Goal: Transaction & Acquisition: Purchase product/service

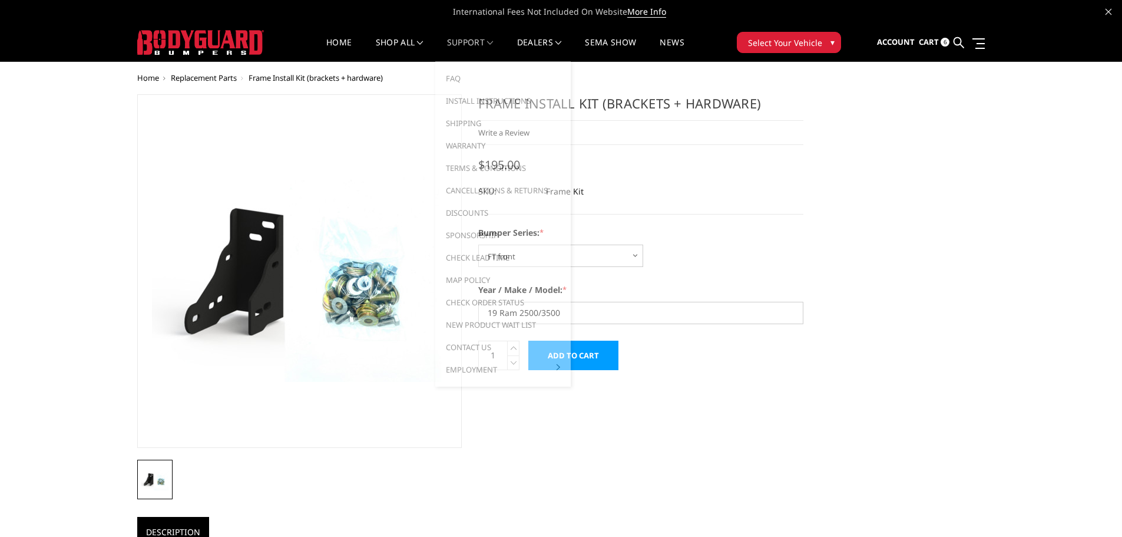
select select "1313"
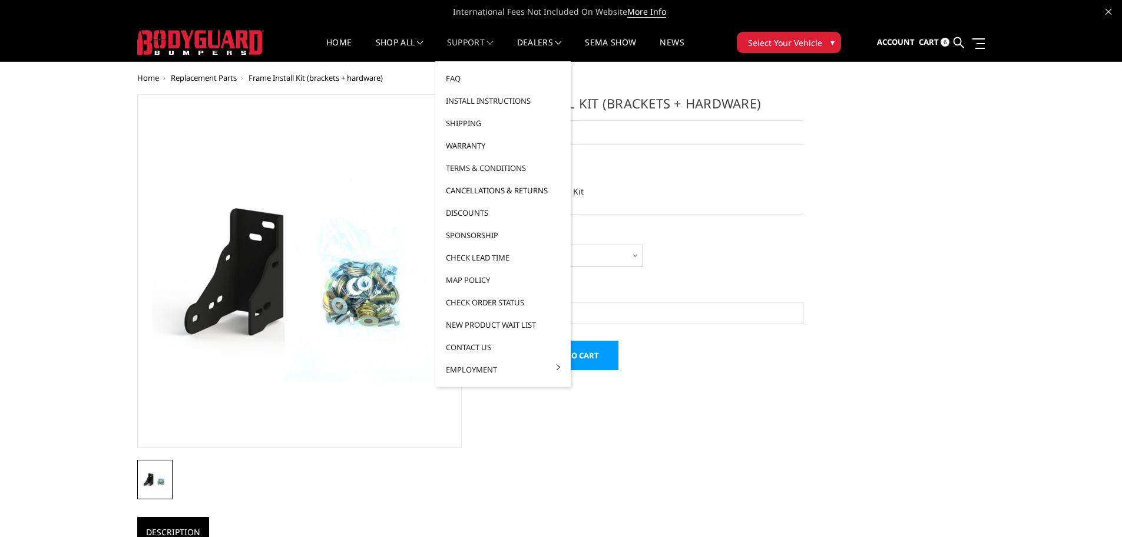
click at [477, 191] on link "Cancellations & Returns" at bounding box center [503, 190] width 126 height 22
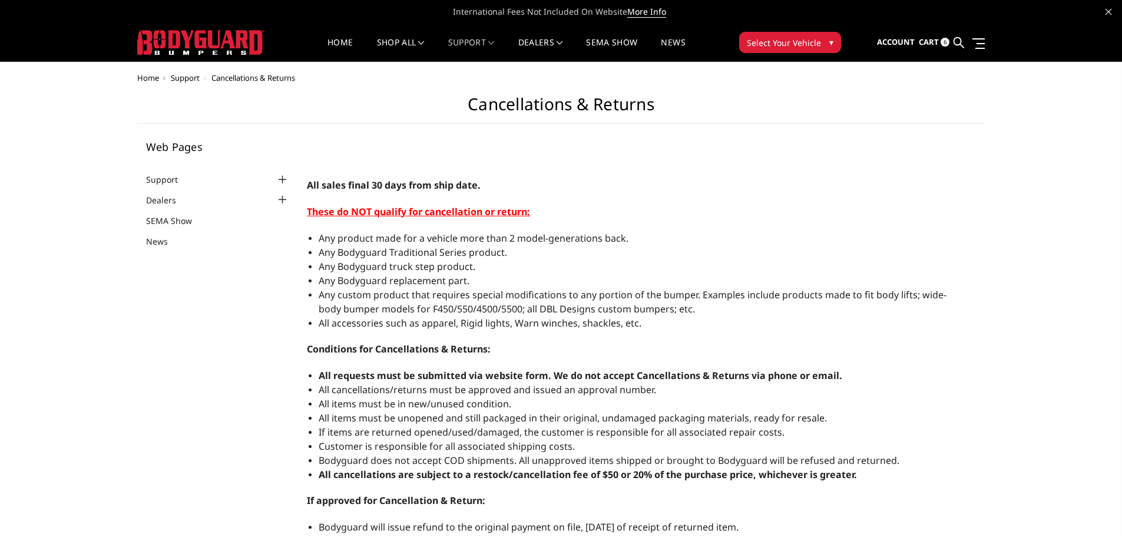
select select "US"
click at [677, 186] on p "All sales final 30 days from ship date." at bounding box center [633, 185] width 653 height 15
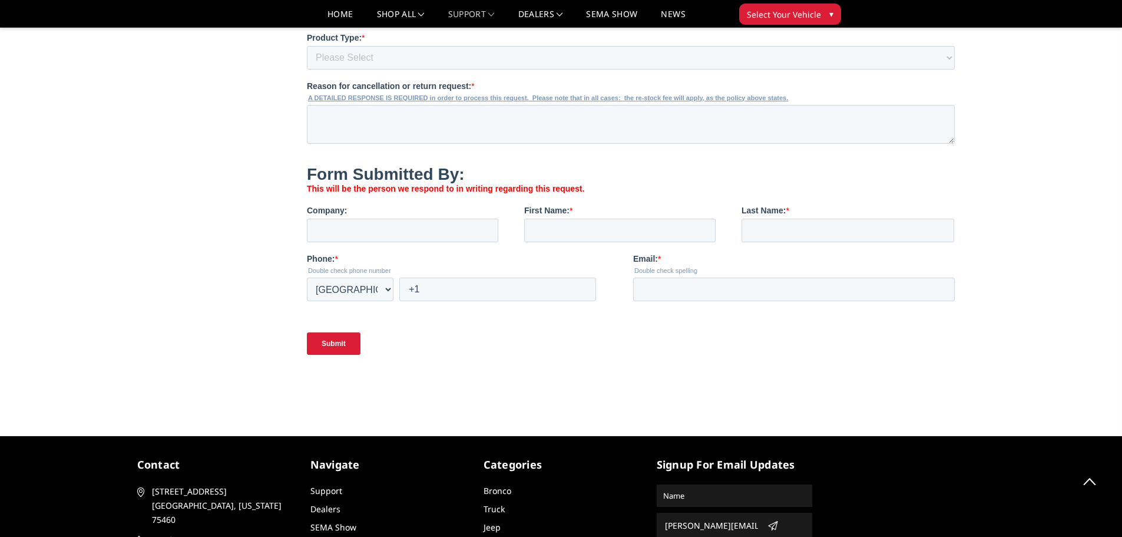
scroll to position [930, 0]
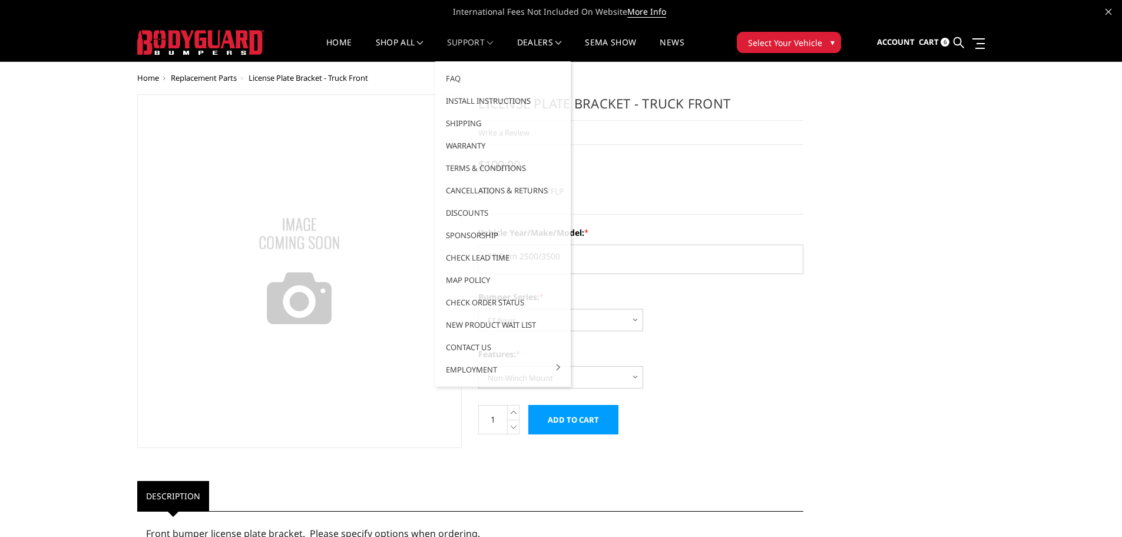
select select "1313"
select select "1677"
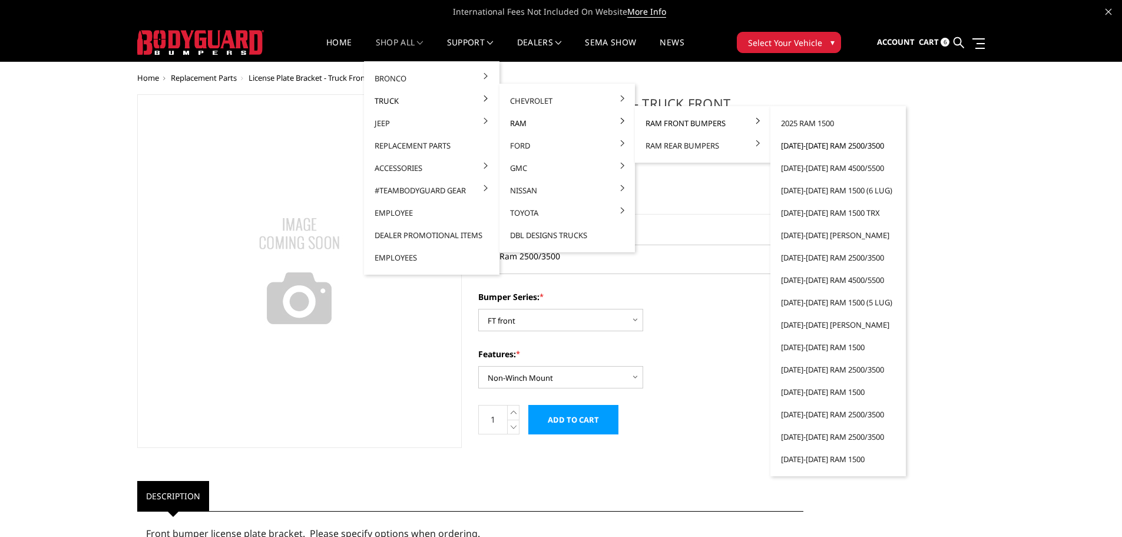
click at [810, 145] on link "[DATE]-[DATE] Ram 2500/3500" at bounding box center [838, 145] width 126 height 22
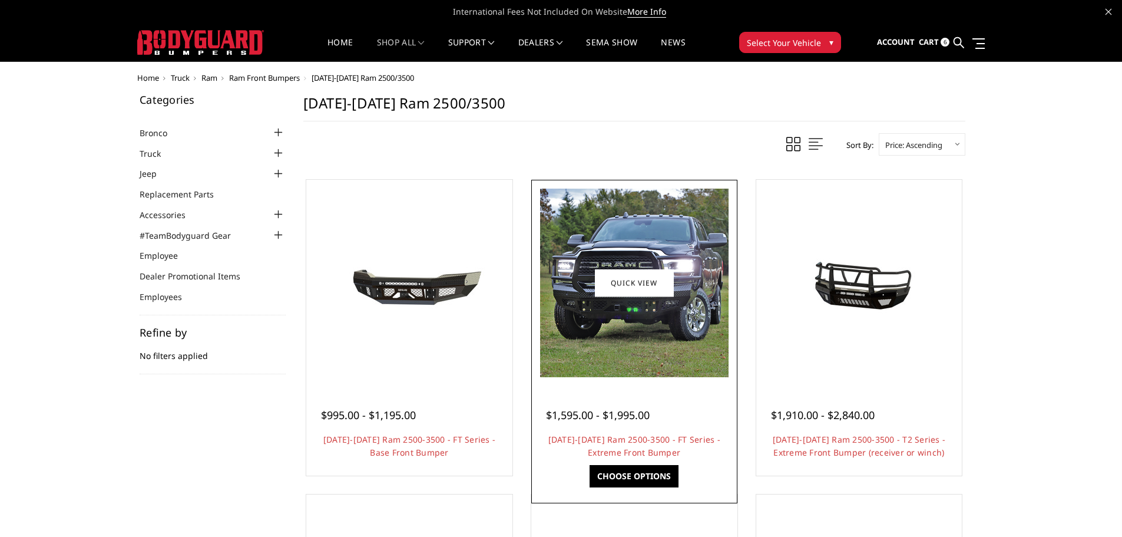
click at [632, 324] on img at bounding box center [634, 282] width 188 height 188
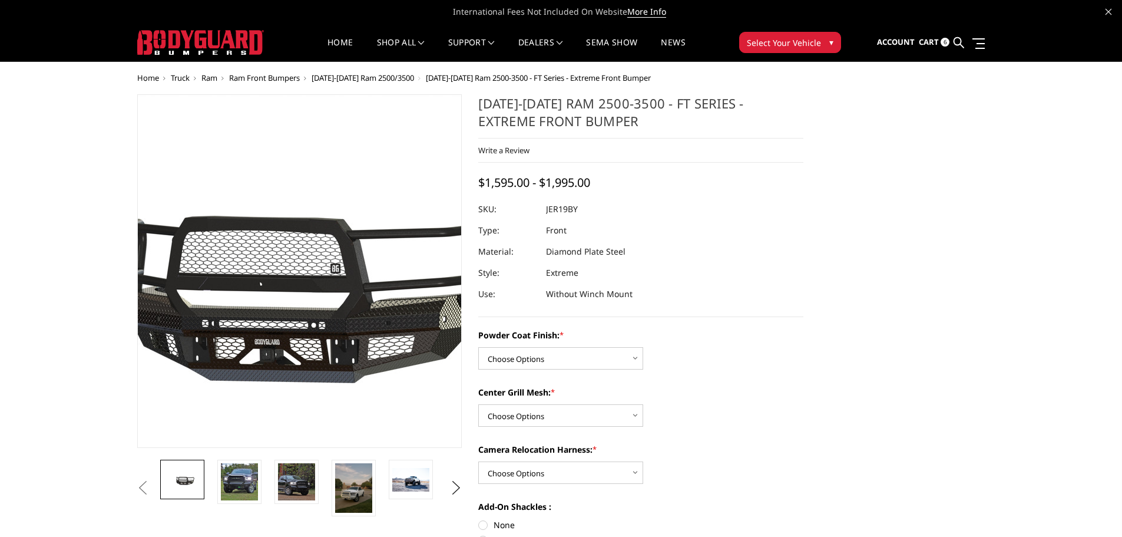
click at [337, 312] on img at bounding box center [250, 271] width 754 height 353
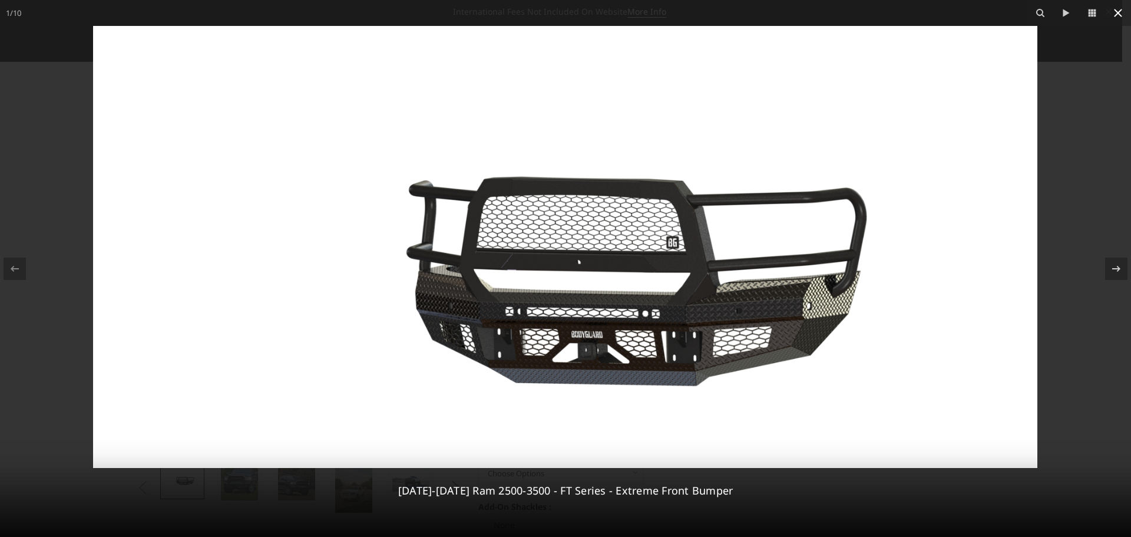
click at [1117, 15] on icon at bounding box center [1118, 13] width 14 height 14
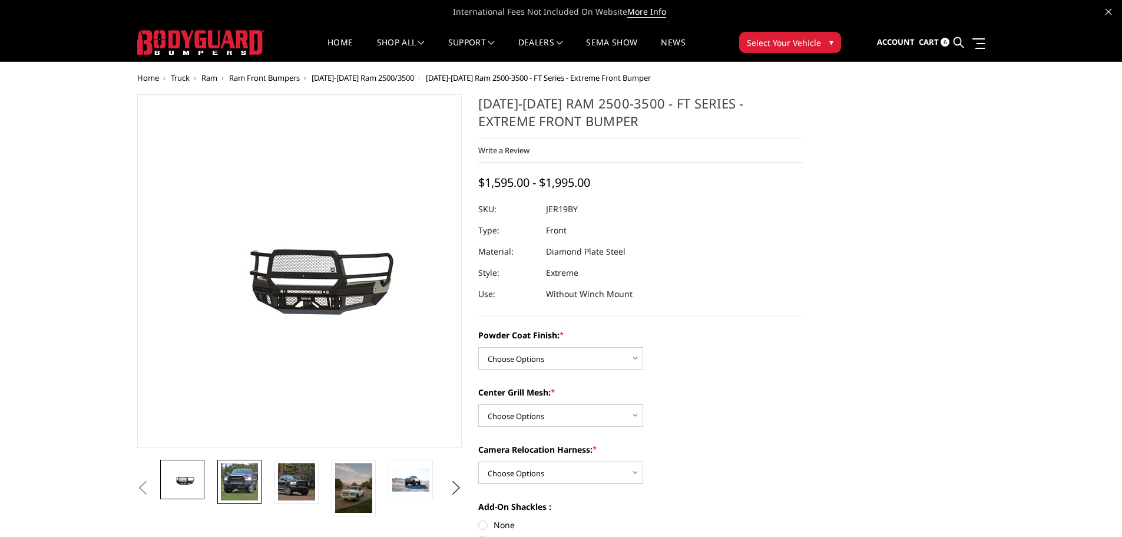
click at [240, 479] on img at bounding box center [239, 481] width 37 height 37
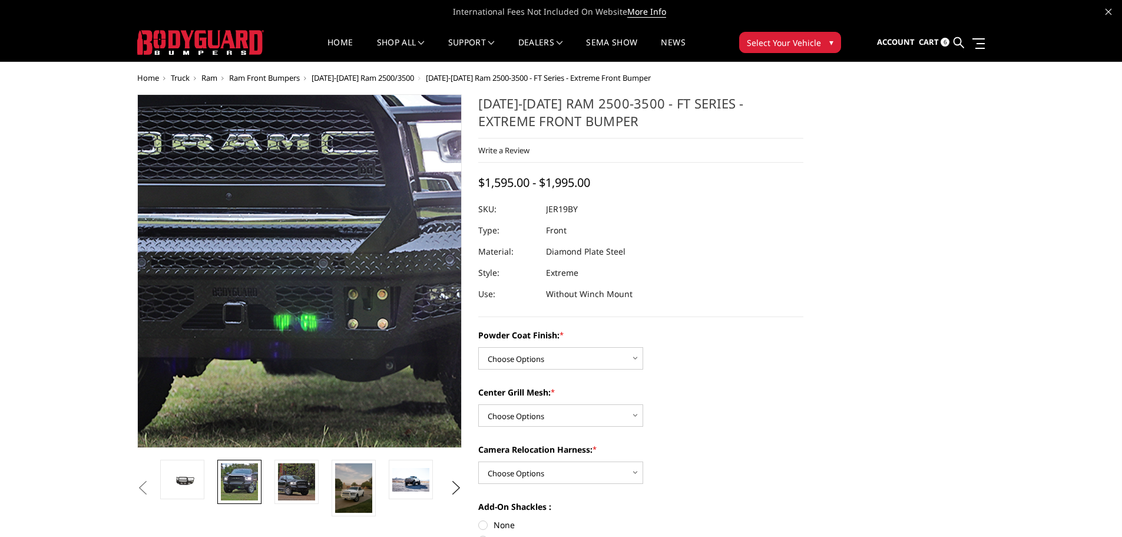
click at [297, 322] on img at bounding box center [303, 214] width 754 height 754
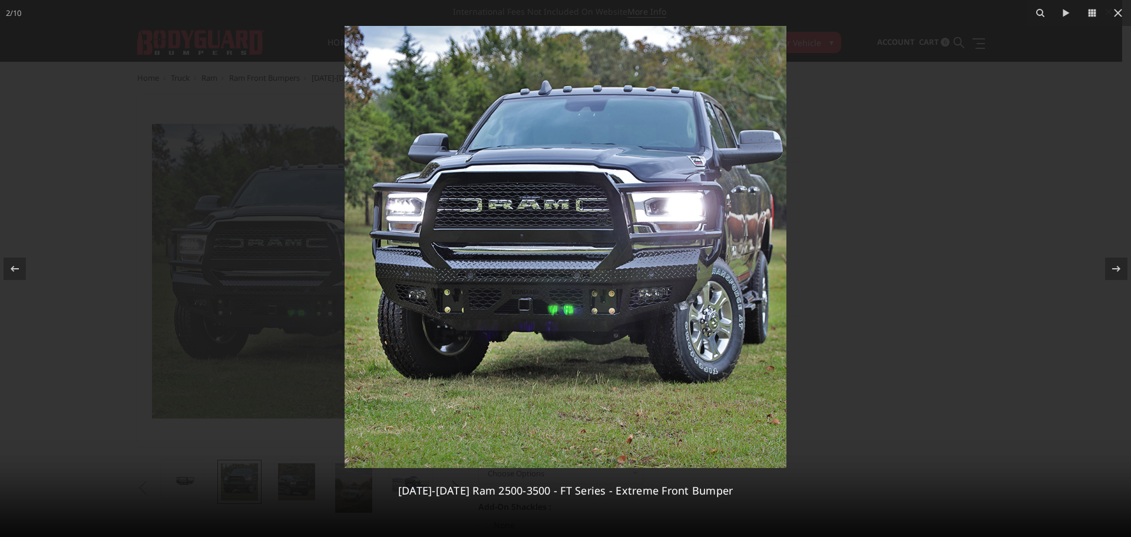
click at [612, 280] on img at bounding box center [566, 247] width 442 height 442
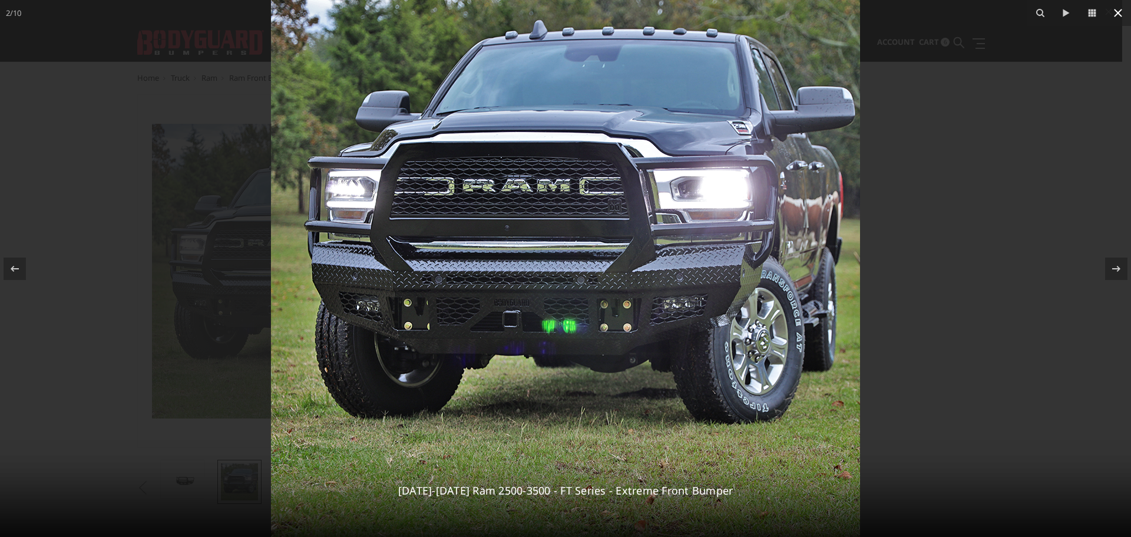
click at [1114, 11] on icon at bounding box center [1118, 13] width 14 height 14
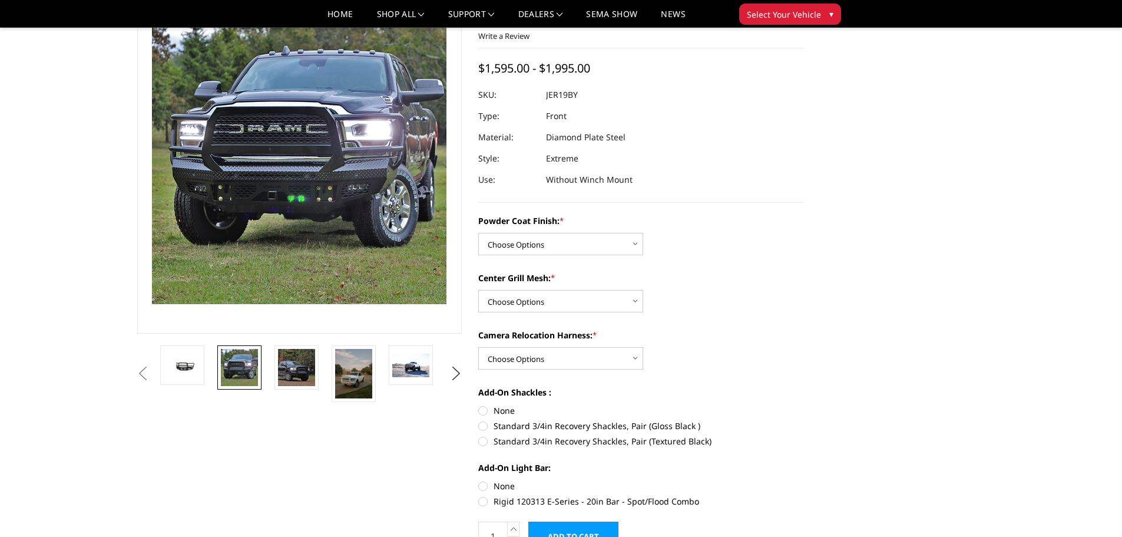
scroll to position [59, 0]
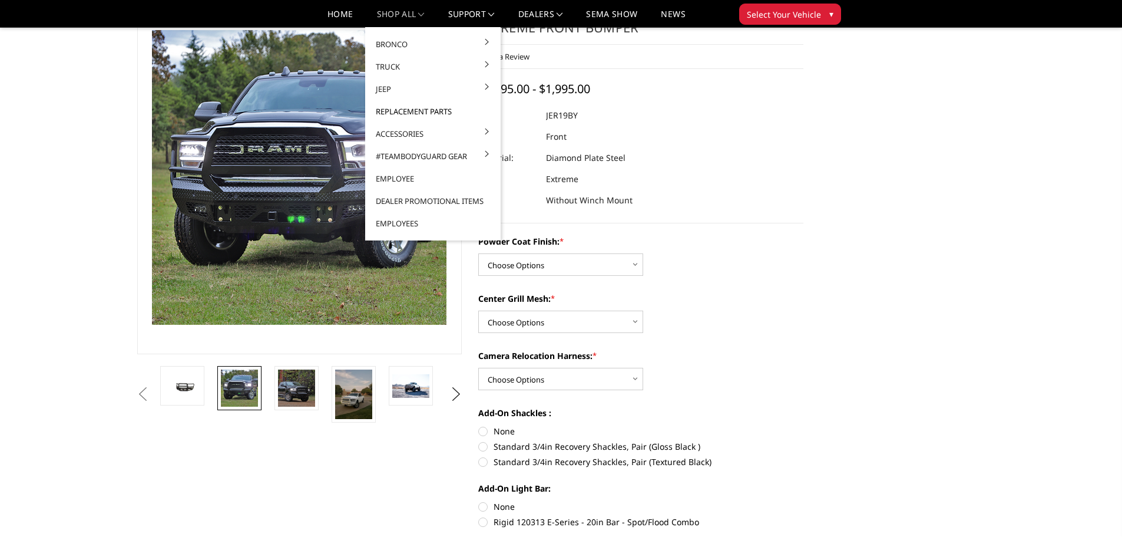
click at [417, 114] on link "Replacement Parts" at bounding box center [433, 111] width 126 height 22
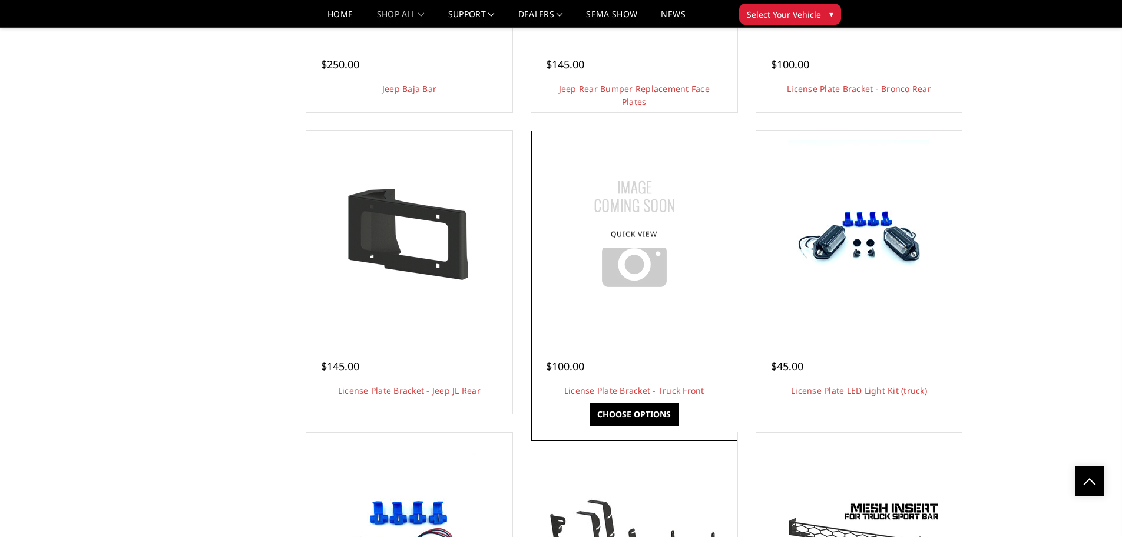
scroll to position [1885, 0]
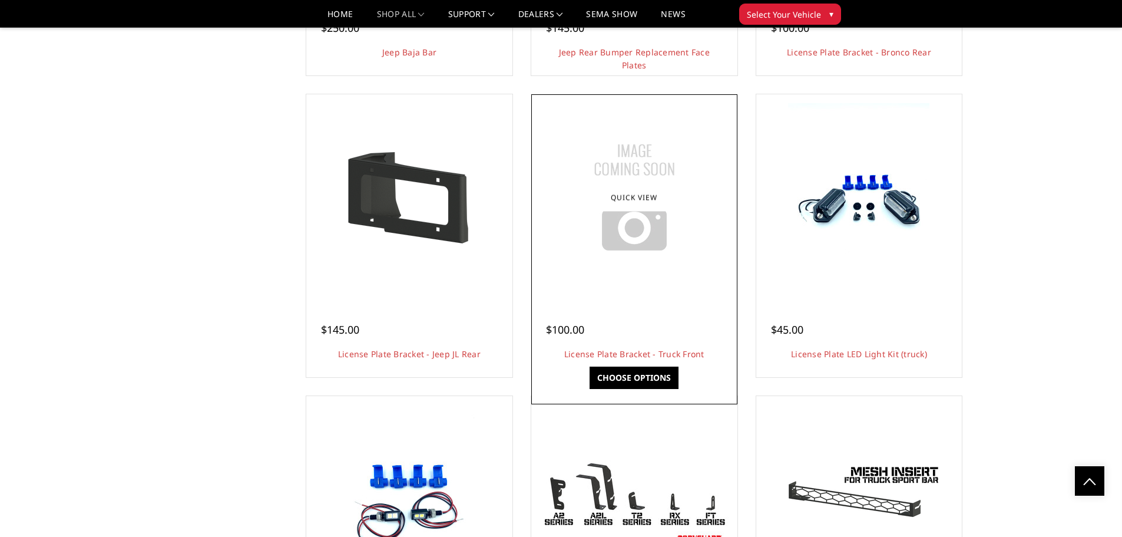
click at [620, 237] on img at bounding box center [634, 197] width 147 height 147
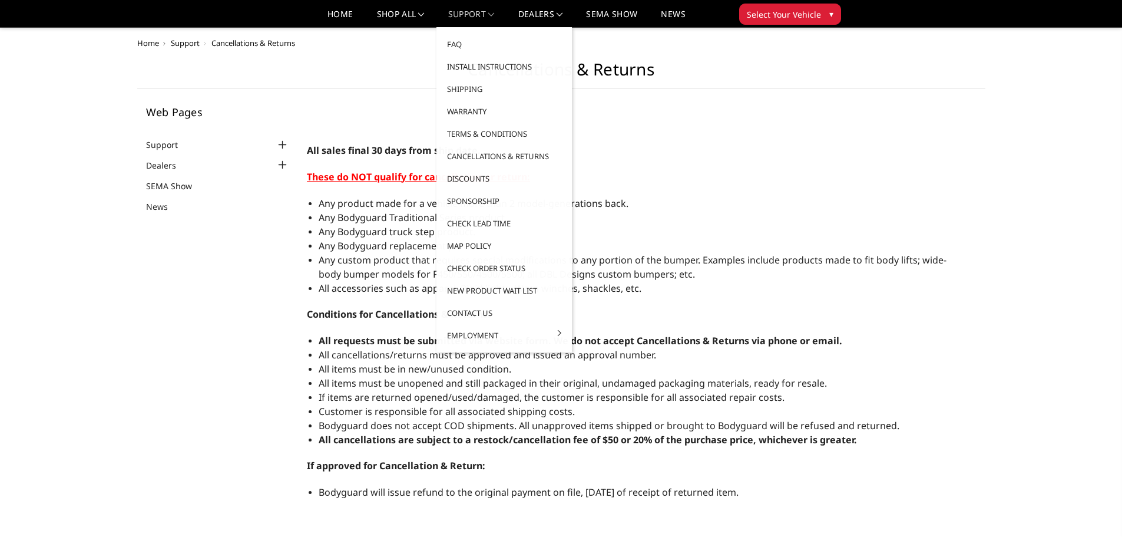
scroll to position [930, 0]
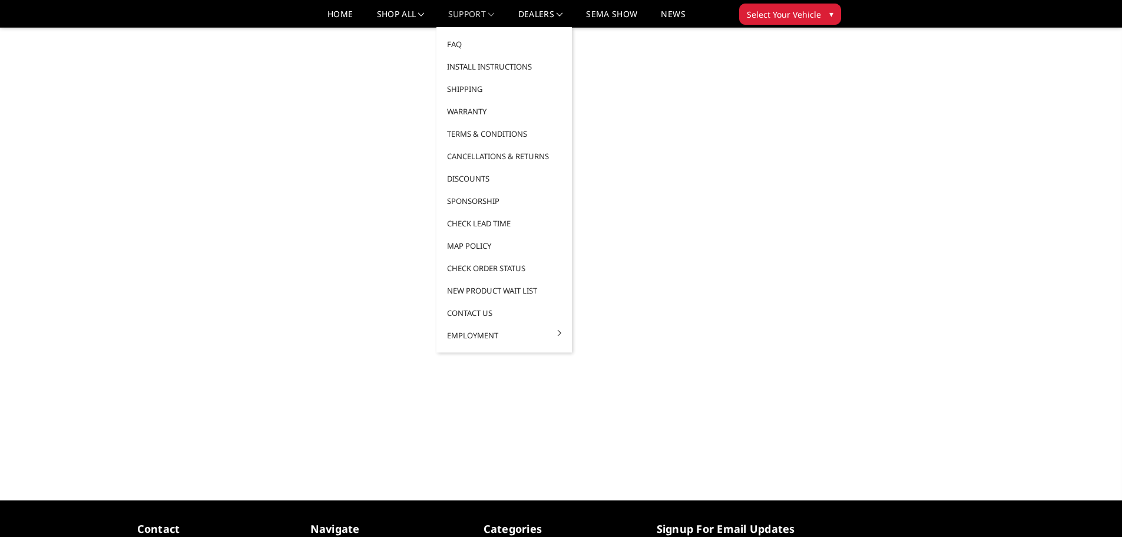
select select "US"
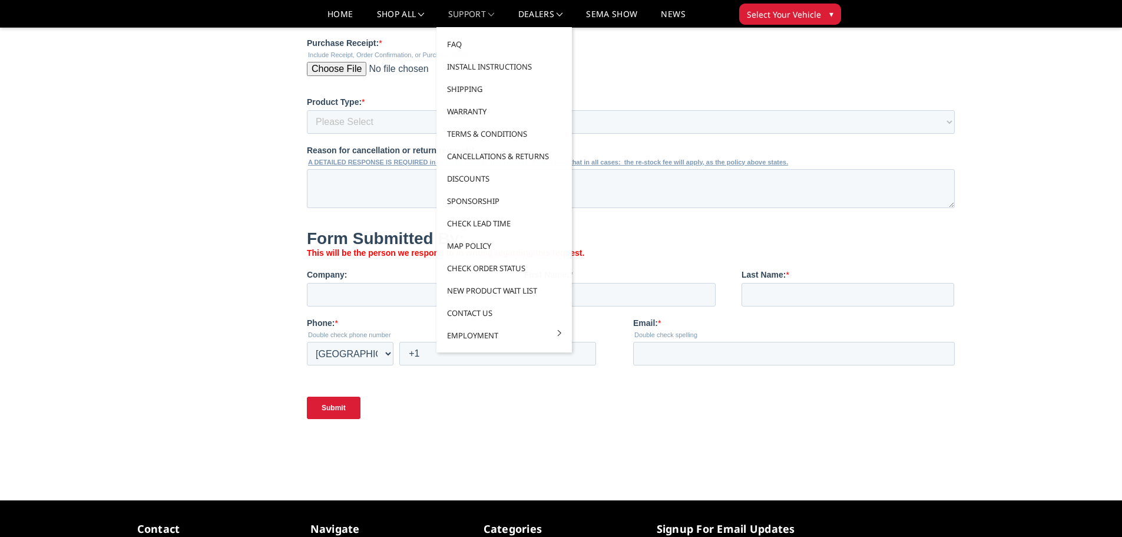
scroll to position [0, 0]
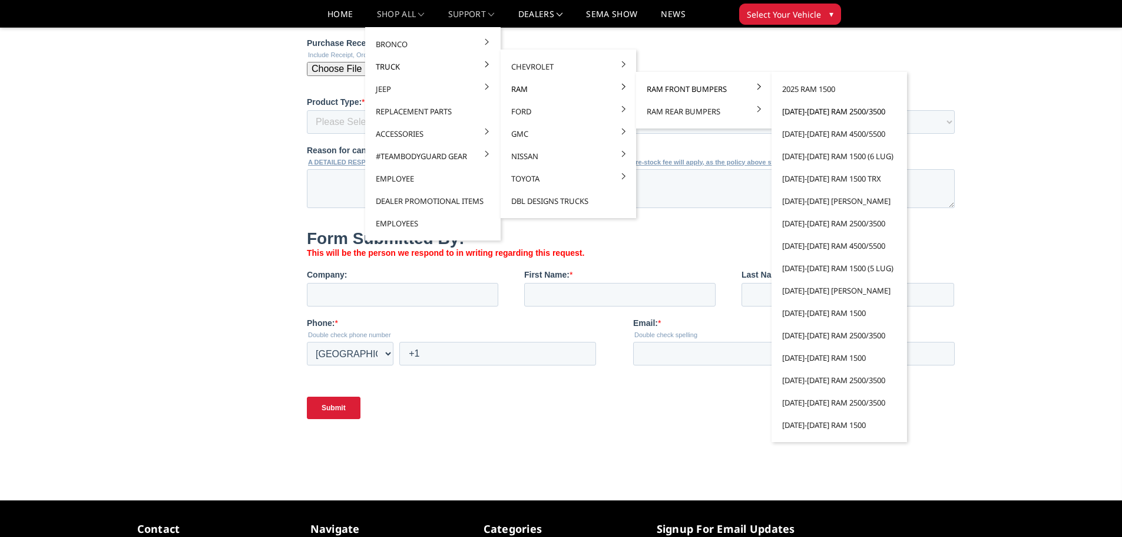
click at [832, 112] on link "[DATE]-[DATE] Ram 2500/3500" at bounding box center [839, 111] width 126 height 22
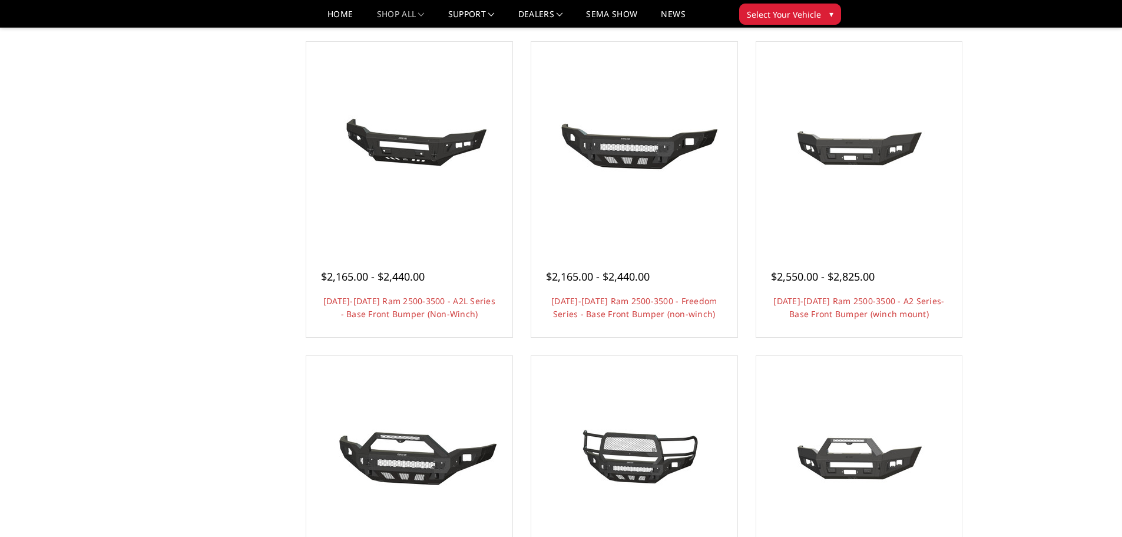
scroll to position [589, 0]
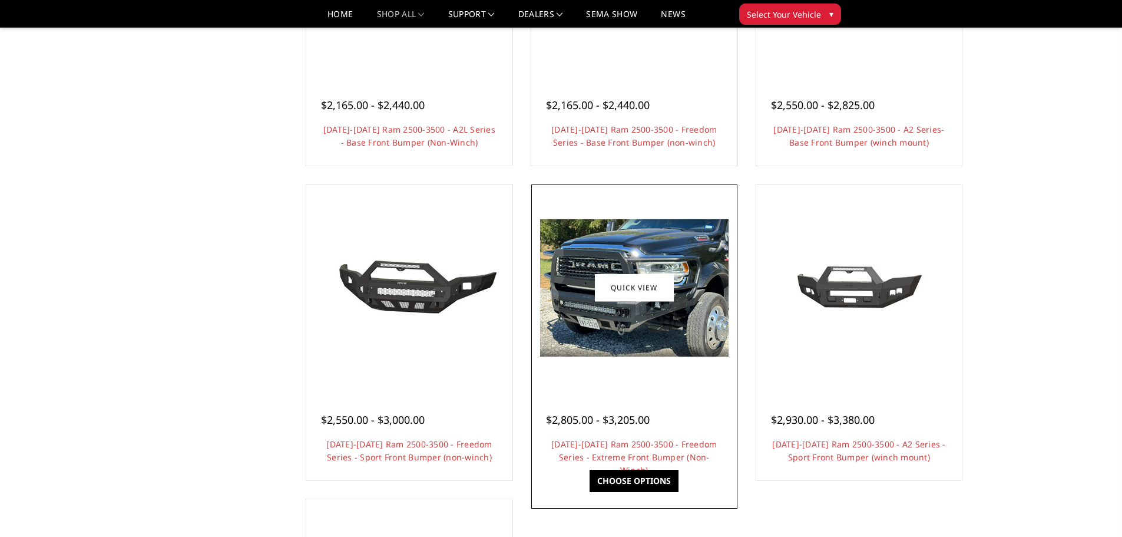
click at [617, 342] on img at bounding box center [634, 287] width 188 height 137
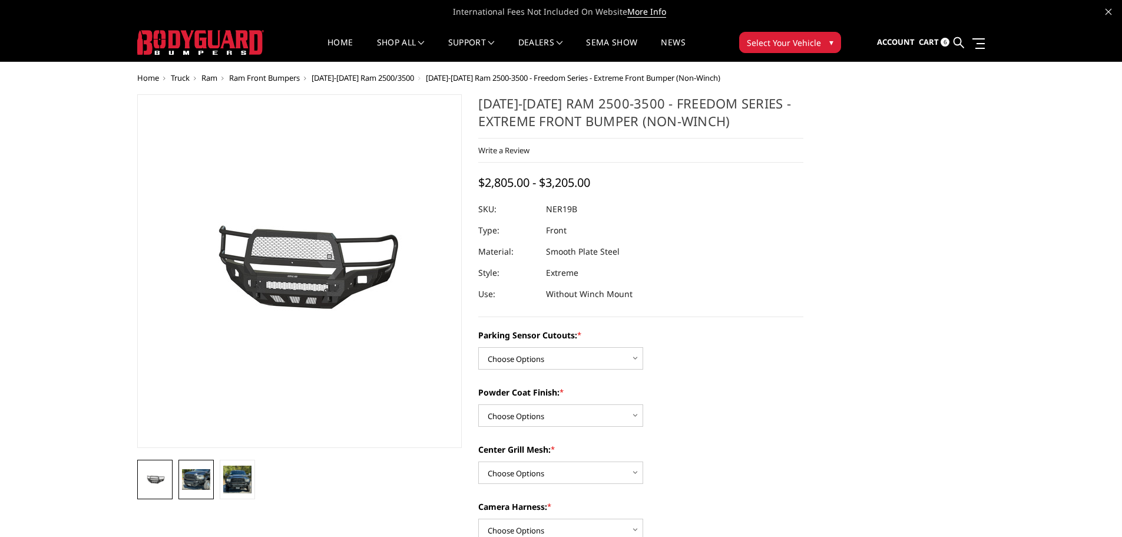
click at [191, 480] on img at bounding box center [196, 479] width 28 height 21
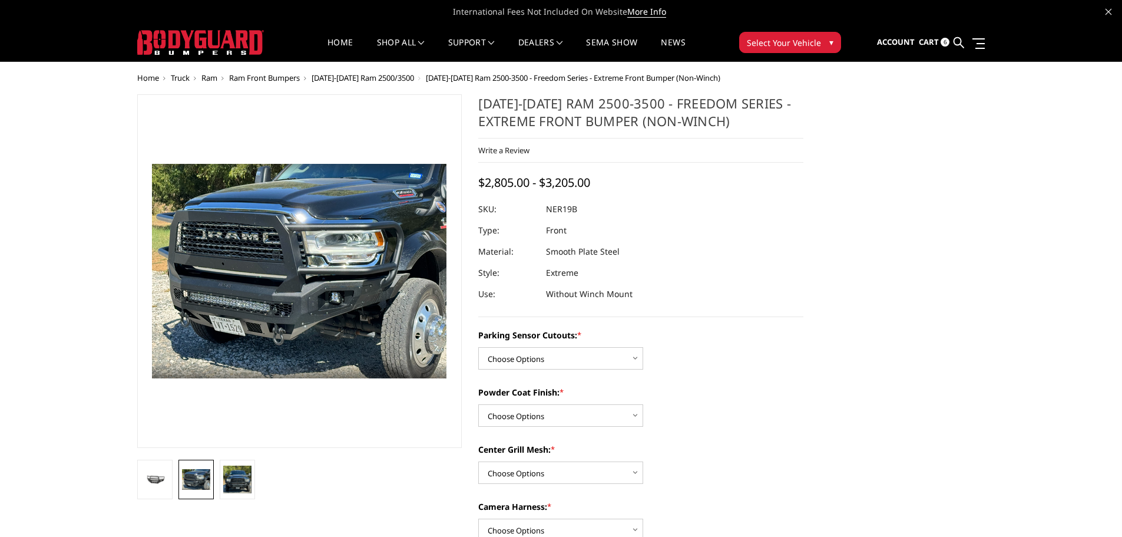
click at [247, 330] on img at bounding box center [369, 239] width 754 height 548
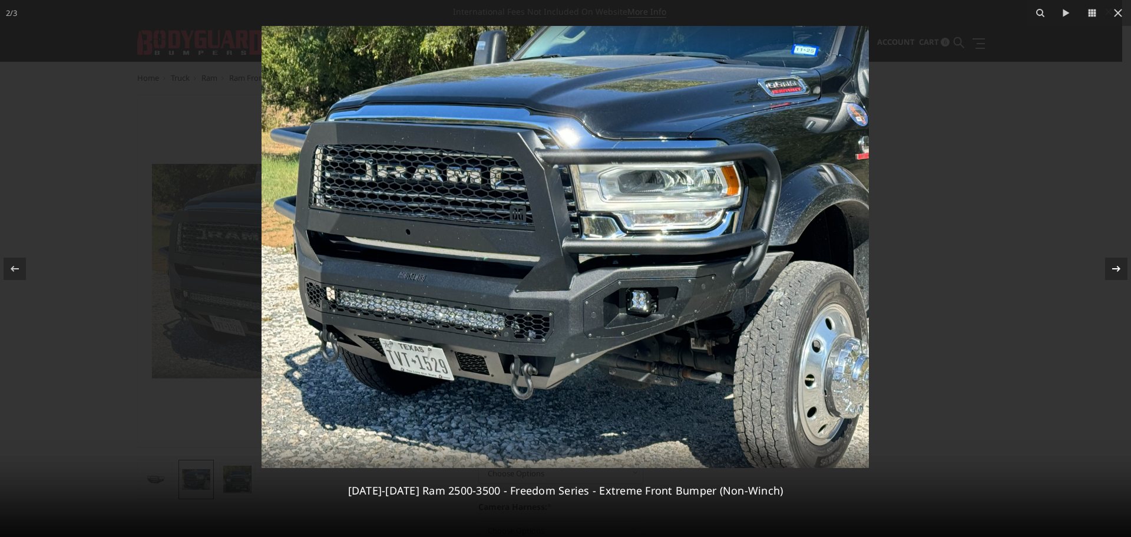
click at [1116, 267] on icon at bounding box center [1116, 269] width 14 height 14
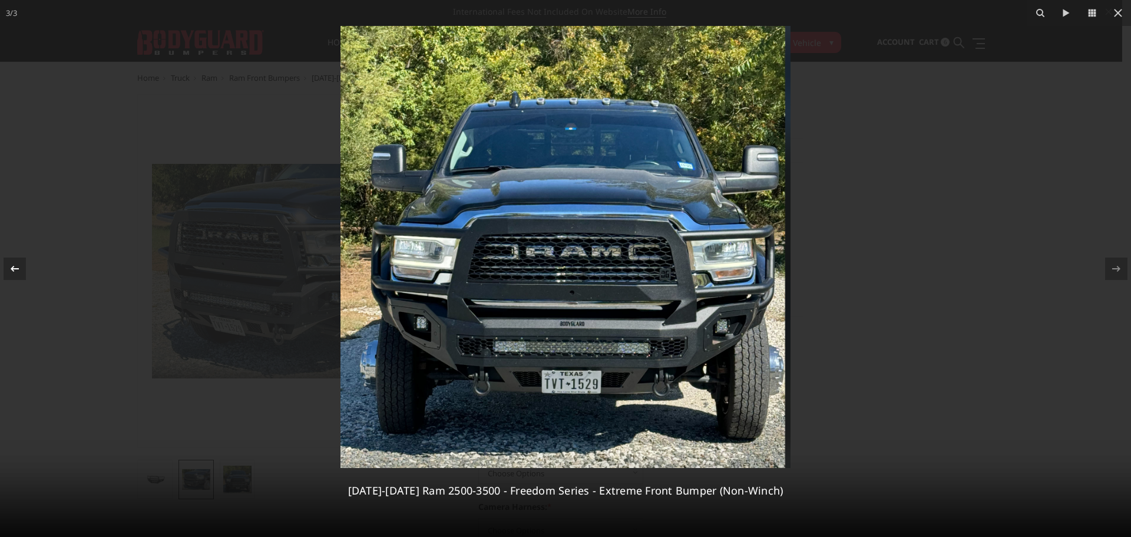
click at [6, 266] on div at bounding box center [15, 268] width 22 height 22
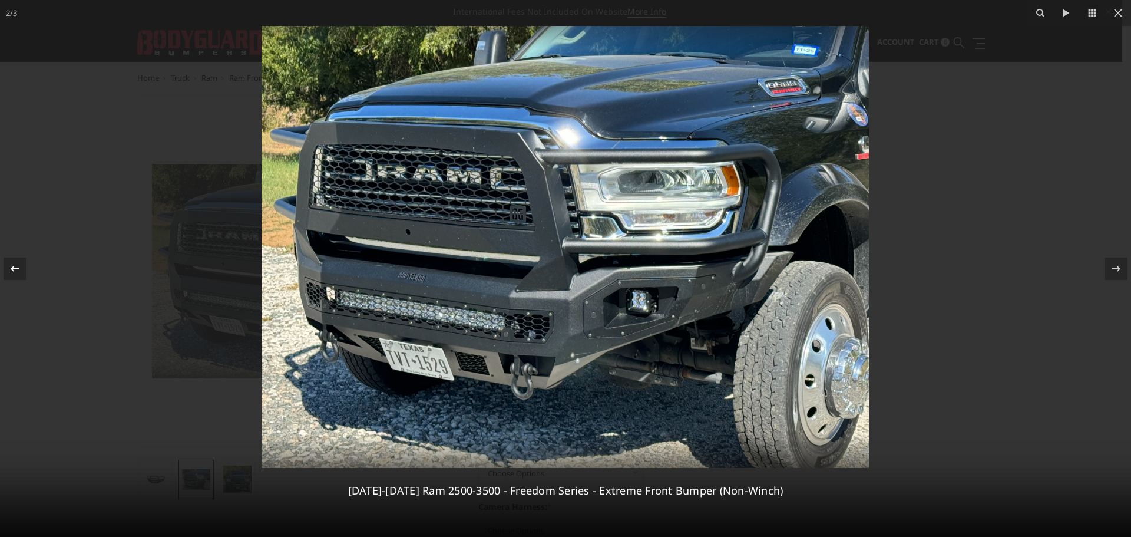
click at [8, 266] on div at bounding box center [15, 268] width 22 height 22
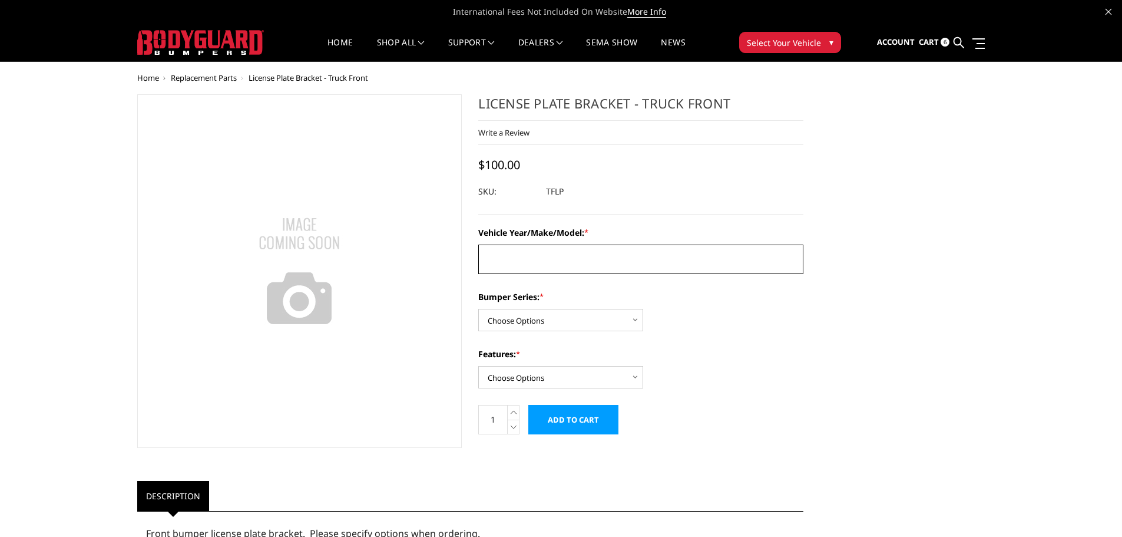
click at [527, 255] on textarea "Vehicle Year/Make/Model: *" at bounding box center [640, 258] width 325 height 29
click at [598, 323] on select "Choose Options Freedom Series - truck front (winch) Freedom Series - truck fron…" at bounding box center [560, 320] width 165 height 22
select select "1679"
click at [478, 309] on select "Choose Options Freedom Series - truck front (winch) Freedom Series - truck fron…" at bounding box center [560, 320] width 165 height 22
click at [547, 260] on textarea "Vehicle Year/Make/Model: *" at bounding box center [640, 258] width 325 height 29
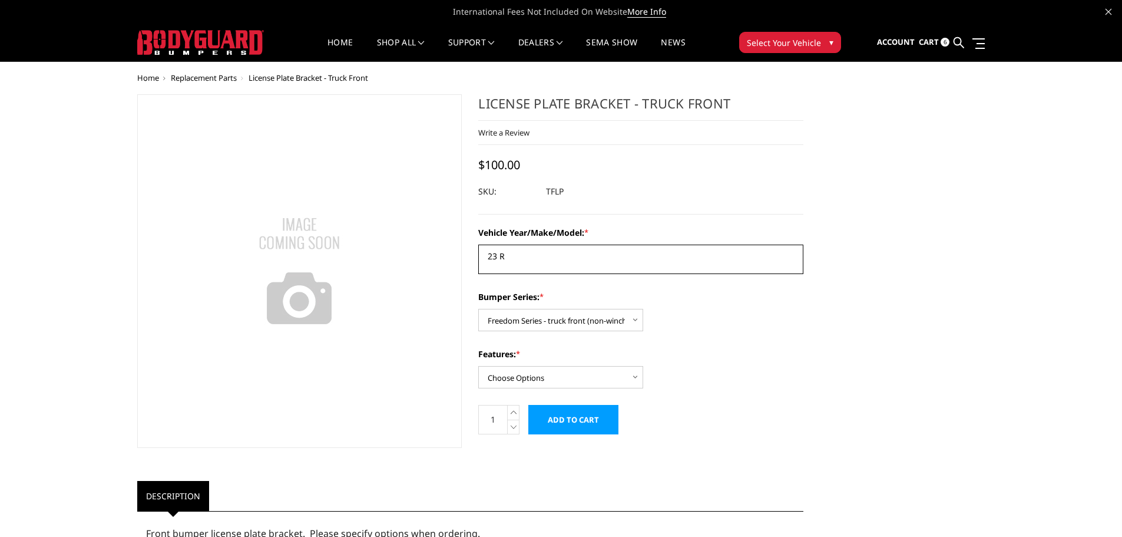
type textarea "23 R"
click at [209, 78] on span "Replacement Parts" at bounding box center [204, 77] width 66 height 11
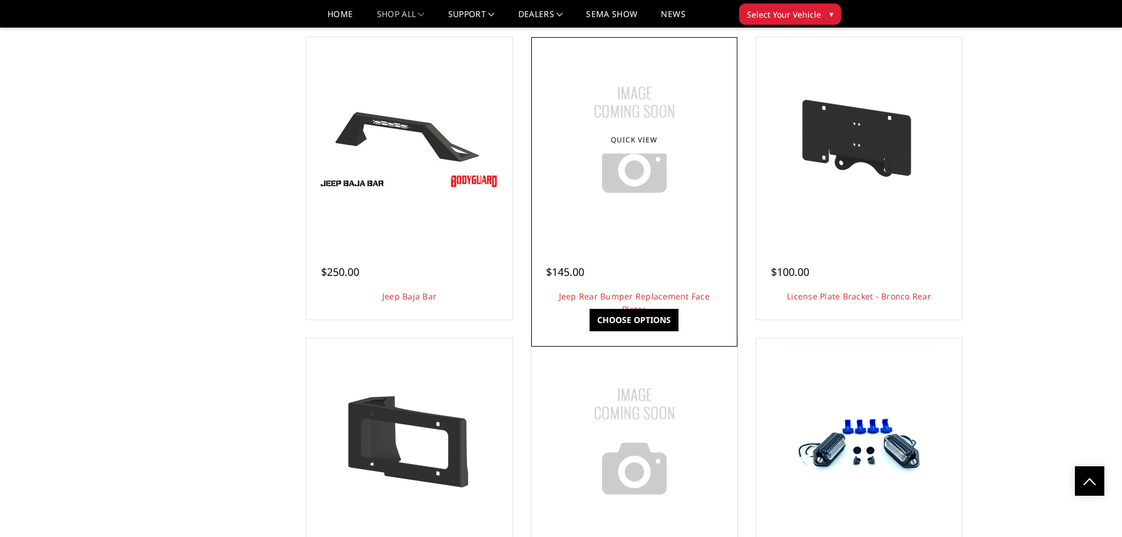
scroll to position [1767, 0]
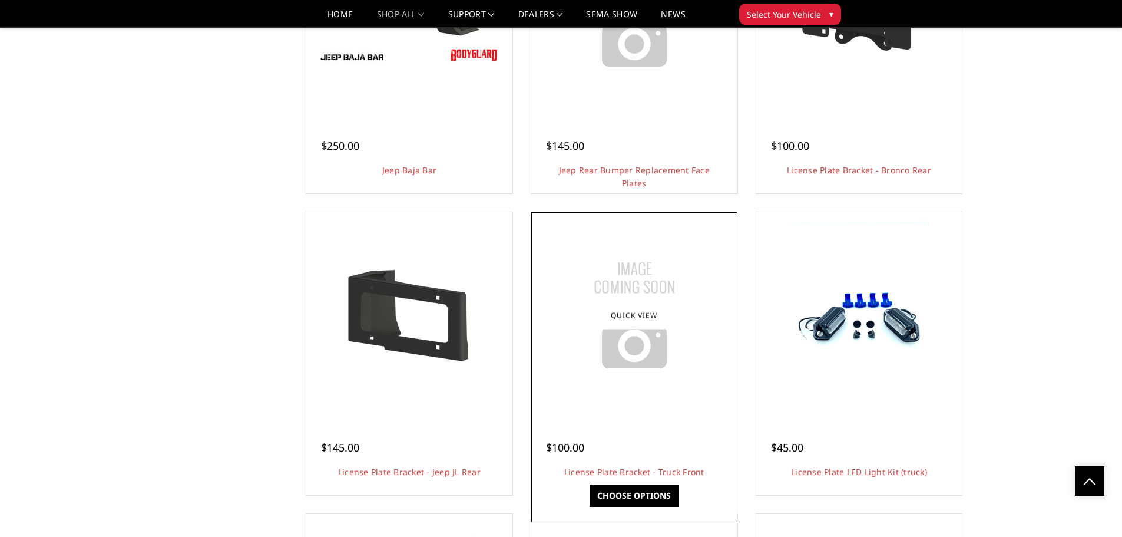
click at [632, 412] on div at bounding box center [634, 315] width 200 height 200
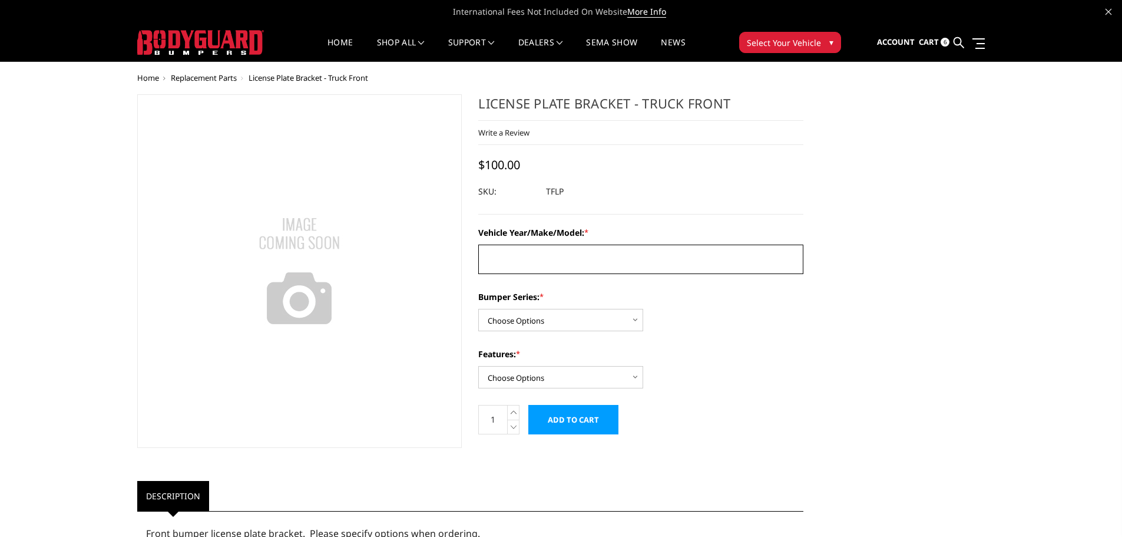
click at [501, 260] on textarea "Vehicle Year/Make/Model: *" at bounding box center [640, 258] width 325 height 29
click at [606, 316] on select "Choose Options Freedom Series - truck front (winch) Freedom Series - truck fron…" at bounding box center [560, 320] width 165 height 22
select select "1679"
click at [478, 309] on select "Choose Options Freedom Series - truck front (winch) Freedom Series - truck fron…" at bounding box center [560, 320] width 165 height 22
click at [582, 381] on select "Choose Options Winch Mount Non-Winch Mount" at bounding box center [560, 377] width 165 height 22
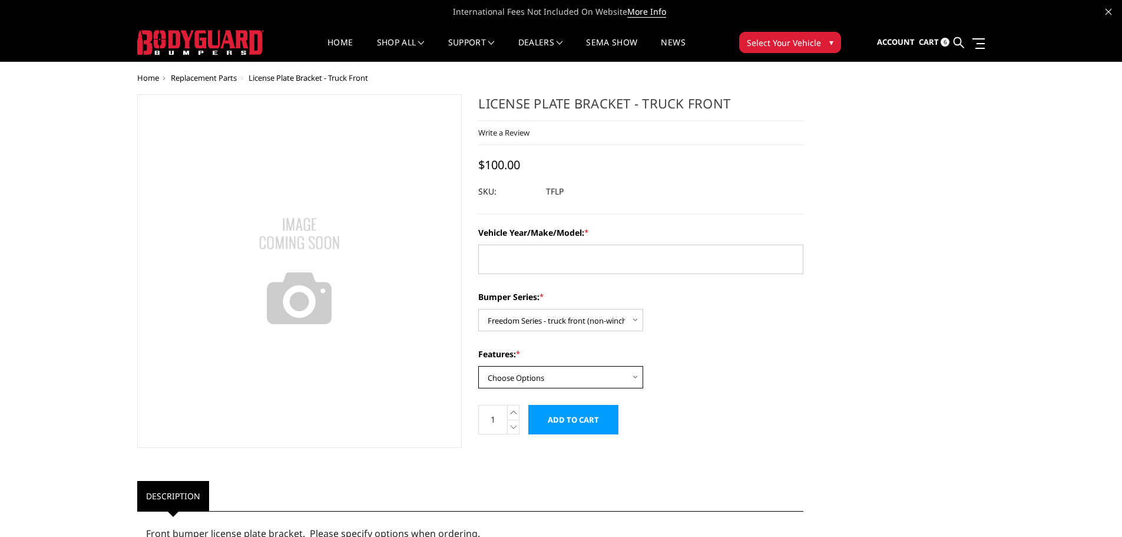
select select "1677"
click at [478, 366] on select "Choose Options Winch Mount Non-Winch Mount" at bounding box center [560, 377] width 165 height 22
